Goal: Task Accomplishment & Management: Manage account settings

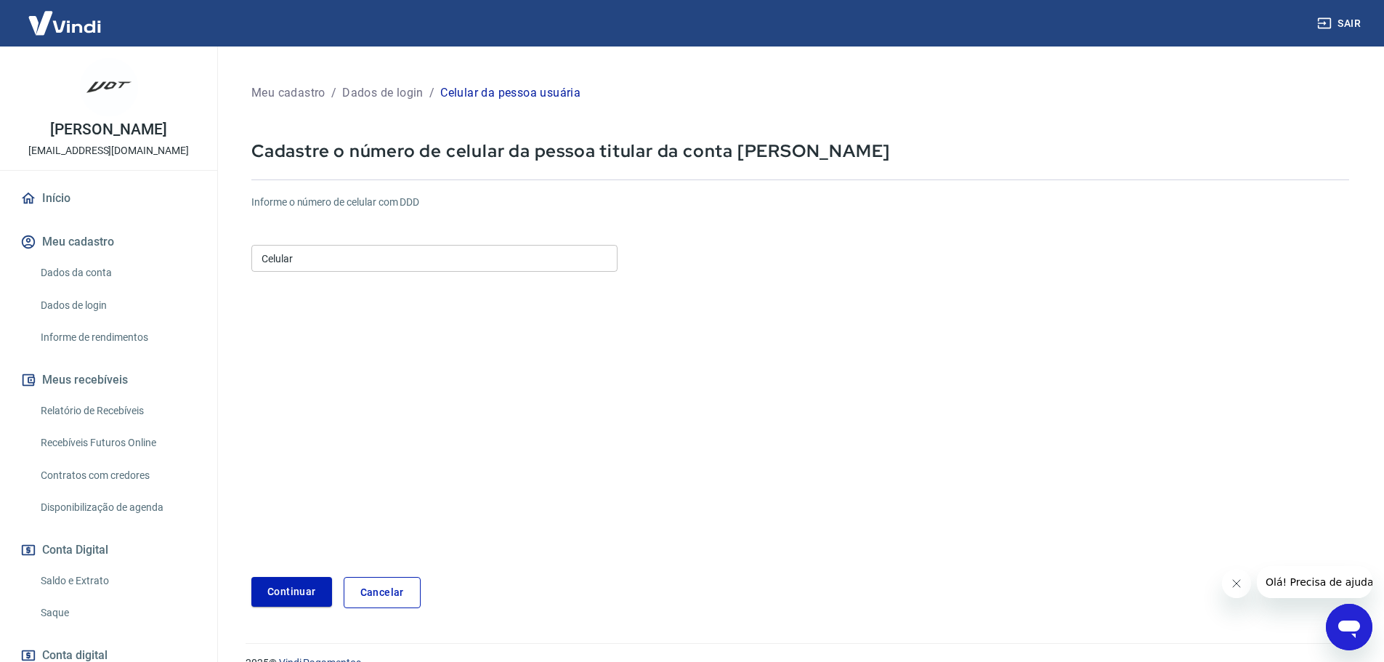
click at [385, 259] on input "Celular" at bounding box center [434, 258] width 366 height 27
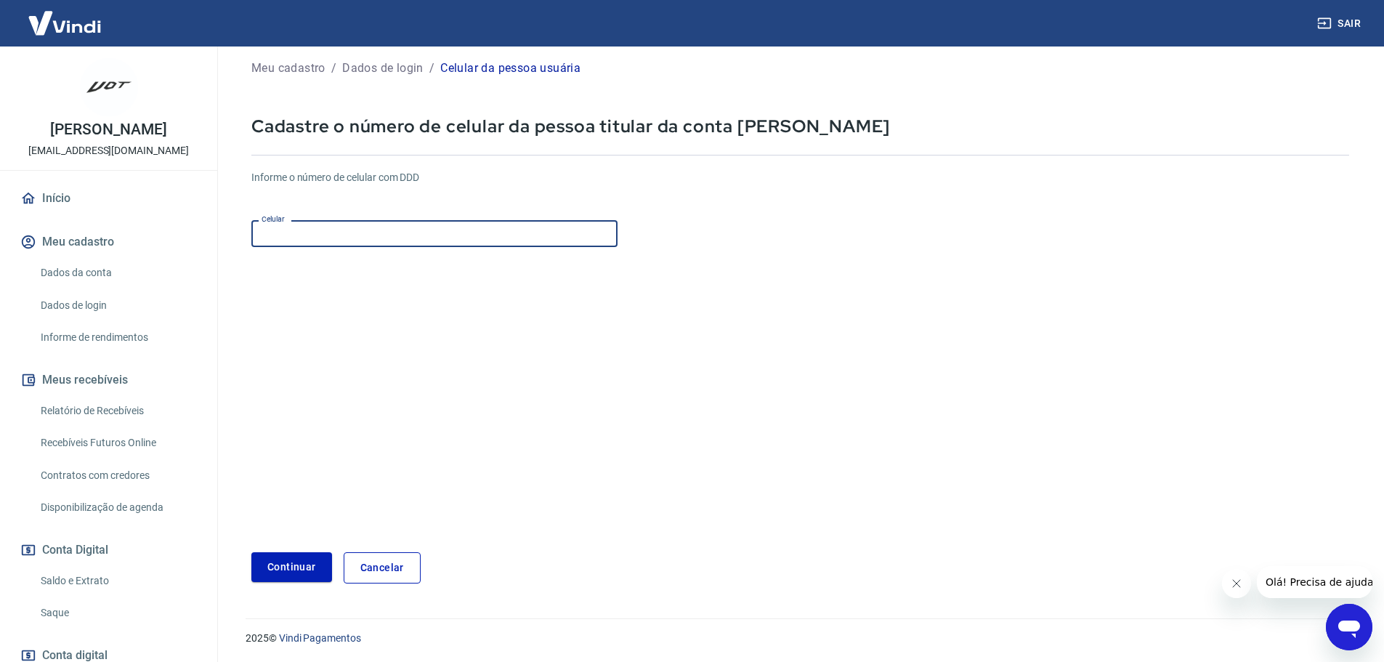
scroll to position [26, 0]
click at [362, 227] on input "Celular" at bounding box center [434, 232] width 366 height 27
type input "[PHONE_NUMBER]"
click at [284, 570] on button "Continuar" at bounding box center [291, 566] width 81 height 30
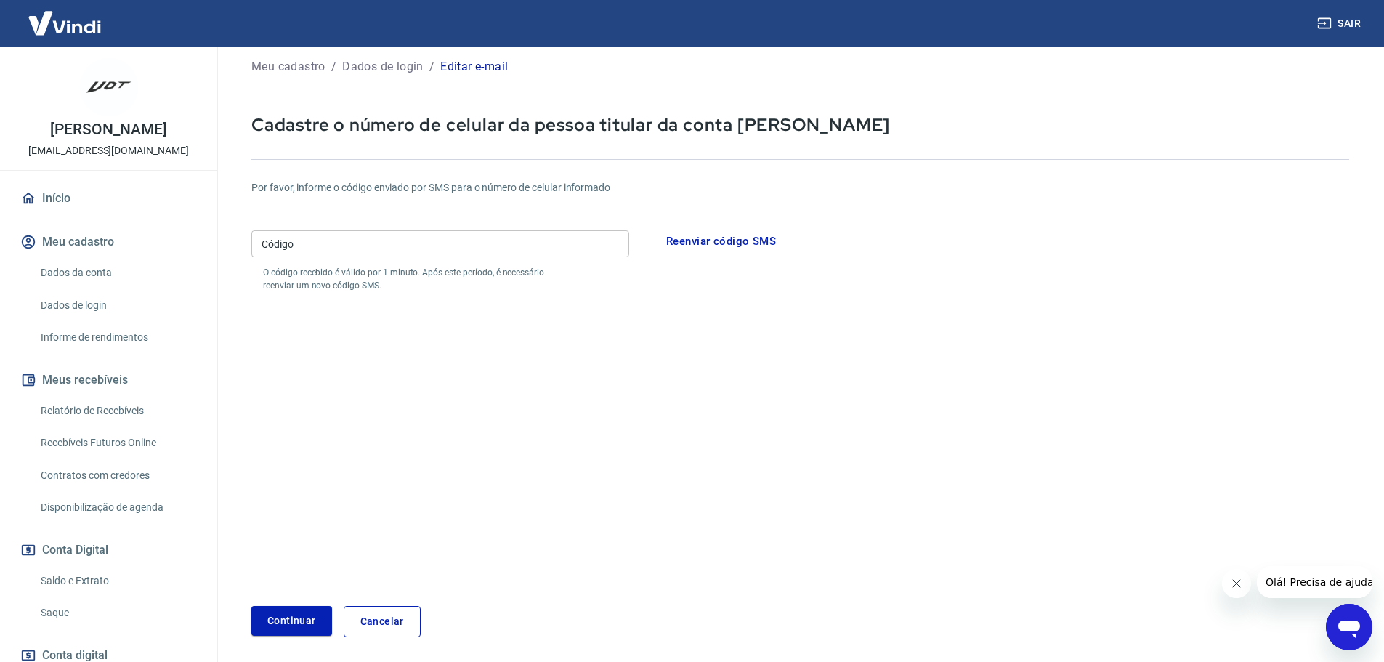
click at [504, 233] on input "Código" at bounding box center [440, 243] width 378 height 27
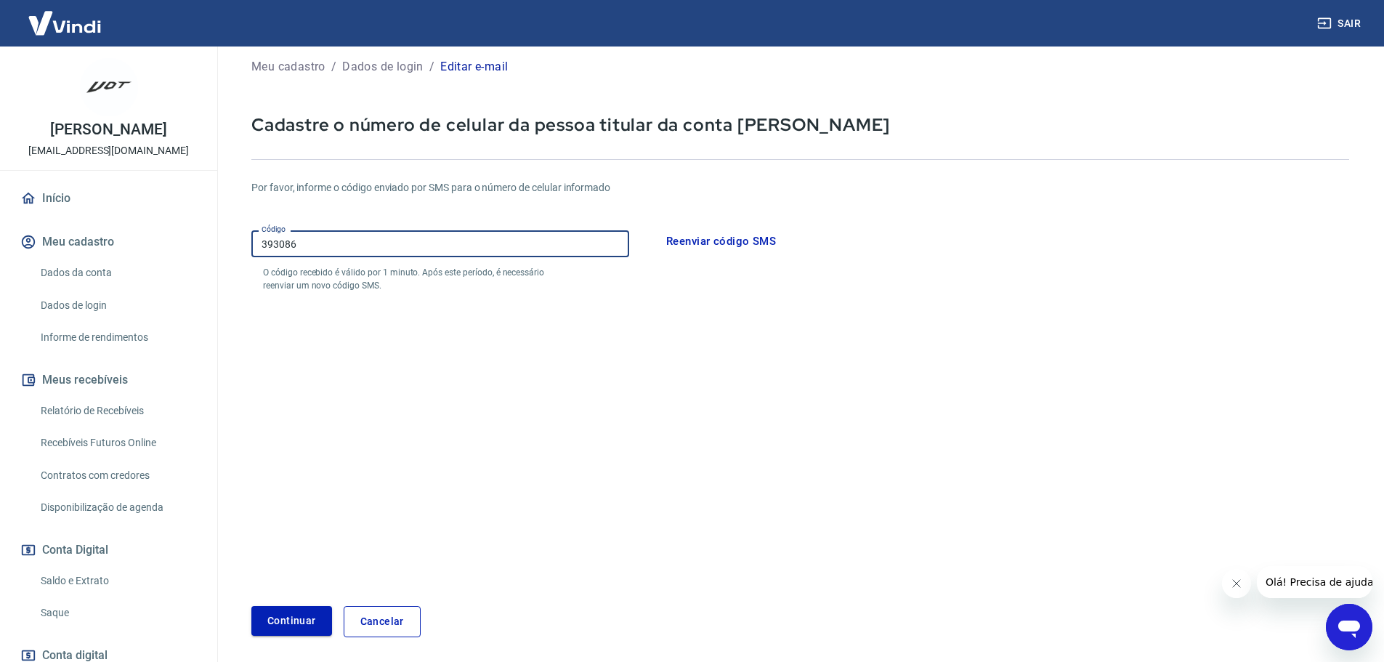
type input "393086"
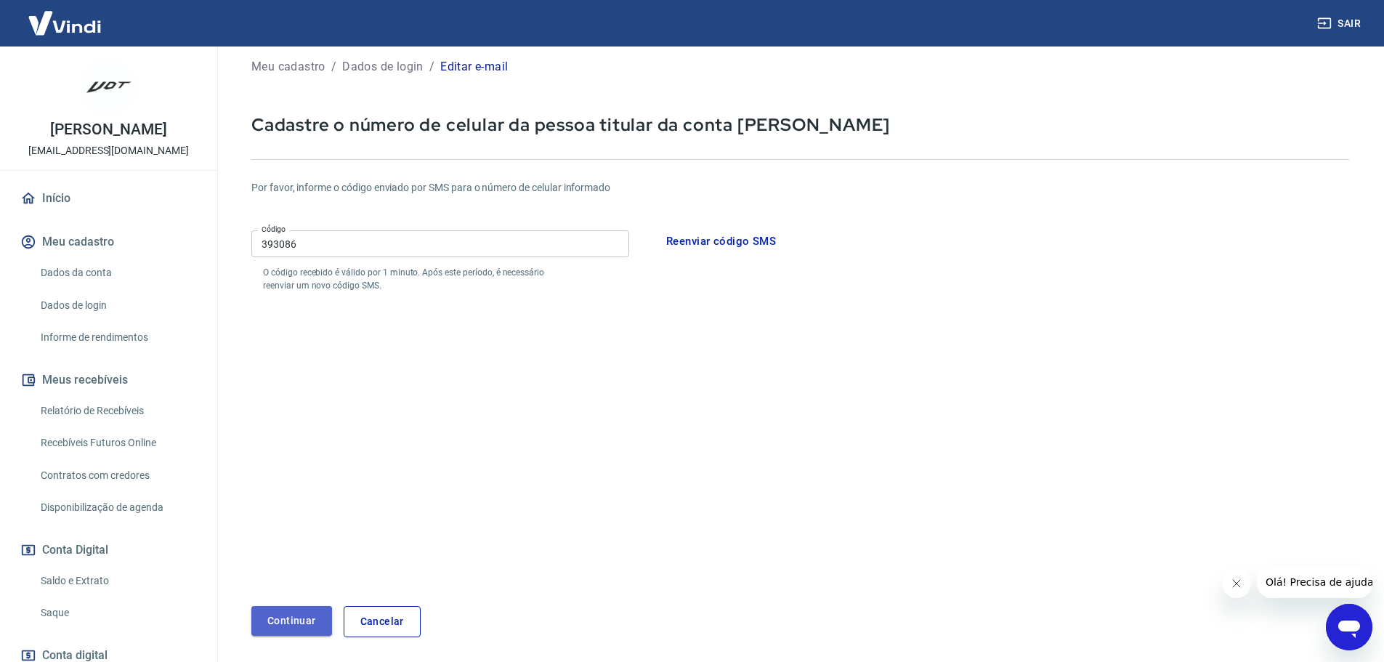
click at [278, 621] on button "Continuar" at bounding box center [291, 621] width 81 height 30
